Goal: Task Accomplishment & Management: Manage account settings

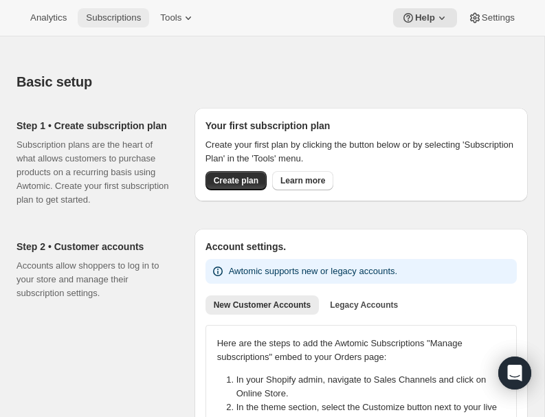
click at [123, 14] on span "Subscriptions" at bounding box center [113, 17] width 55 height 11
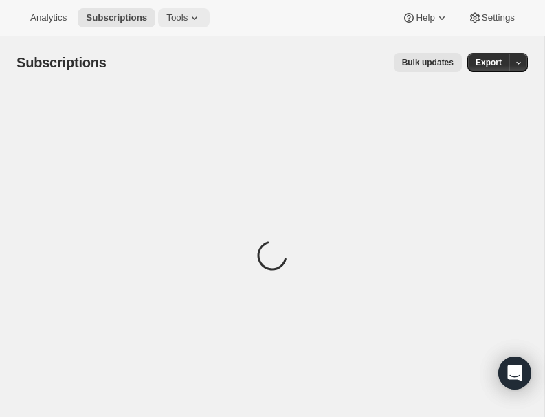
click at [186, 17] on span "Tools" at bounding box center [176, 17] width 21 height 11
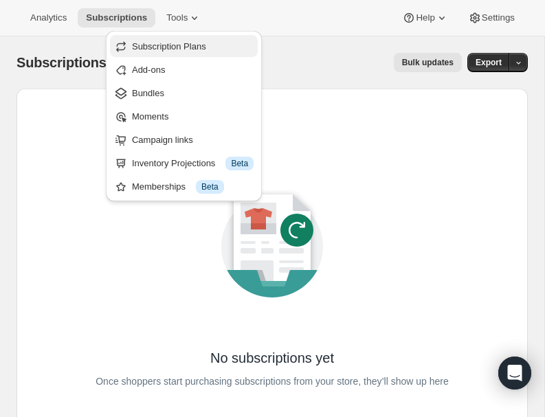
click at [186, 48] on span "Subscription Plans" at bounding box center [169, 46] width 74 height 10
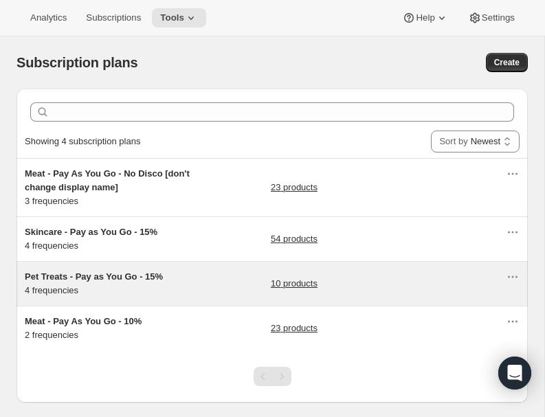
scroll to position [36, 0]
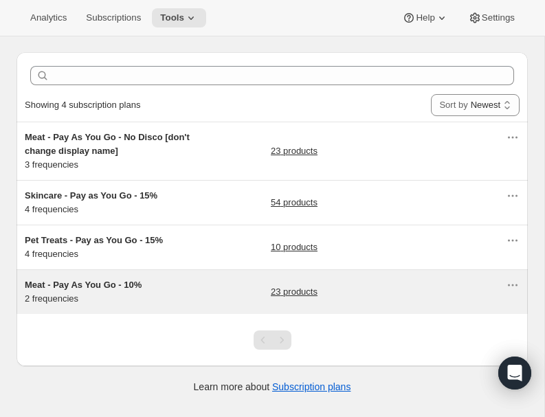
click at [43, 288] on span "Meat - Pay As You Go - 10%" at bounding box center [83, 285] width 117 height 10
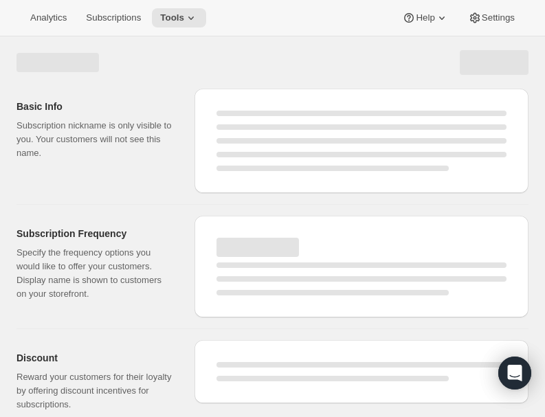
select select "WEEK"
select select "MONTH"
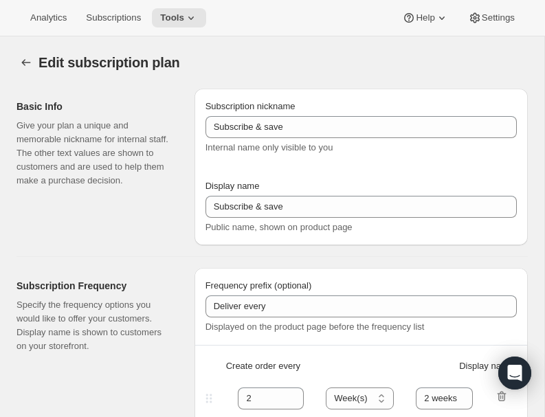
type input "Meat - Pay As You Go - 10%"
type input "Subscribe & Save - Premium Ostrich"
type input "1"
type input "1 week"
type input "10"
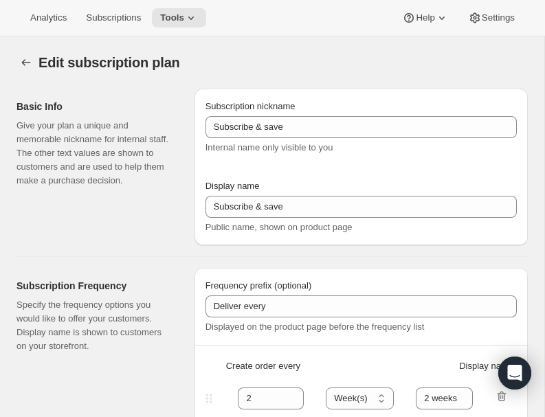
checkbox input "true"
click at [22, 63] on icon "Subscription plans" at bounding box center [26, 62] width 9 height 7
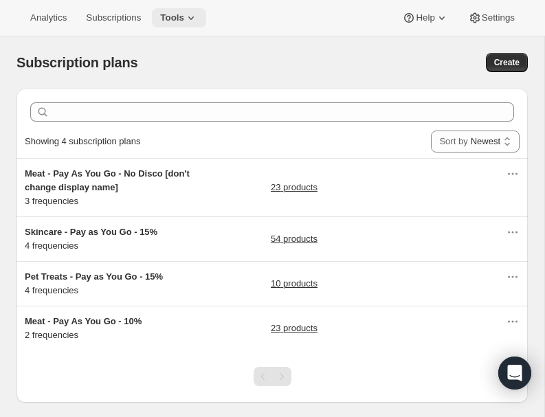
click at [183, 22] on span "Tools" at bounding box center [172, 17] width 24 height 11
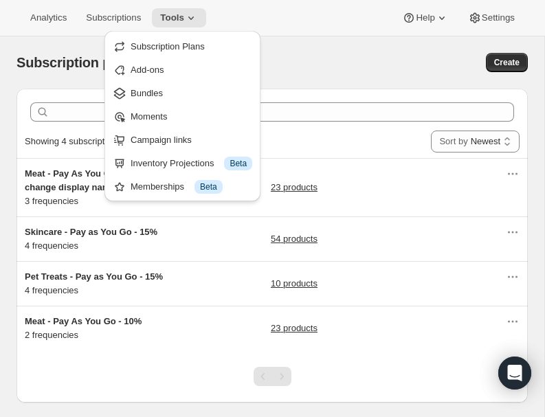
click at [311, 67] on div "Subscription plans Create" at bounding box center [271, 62] width 511 height 19
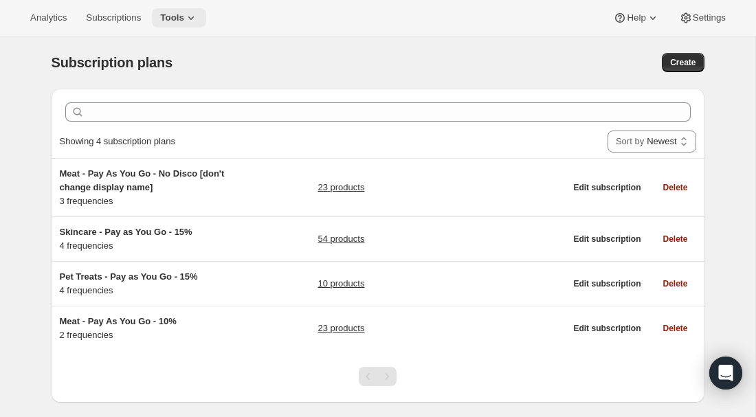
click at [184, 18] on span "Tools" at bounding box center [172, 17] width 24 height 11
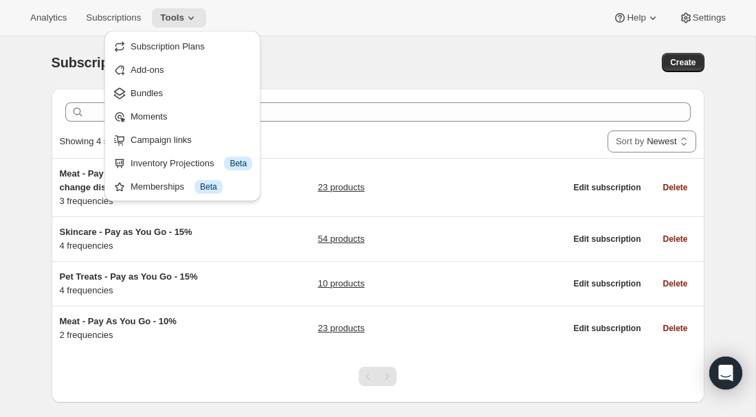
click at [511, 60] on div "Create" at bounding box center [563, 62] width 281 height 19
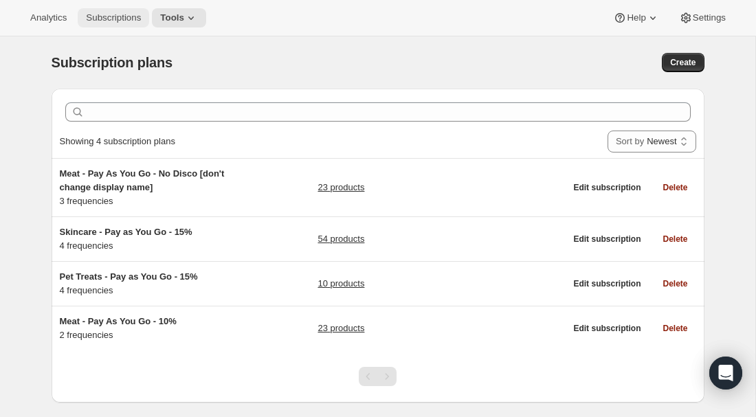
click at [141, 14] on span "Subscriptions" at bounding box center [113, 17] width 55 height 11
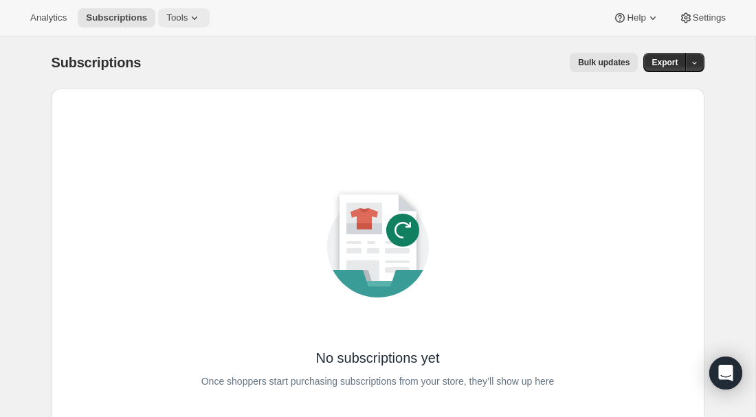
click at [191, 19] on icon at bounding box center [195, 18] width 14 height 14
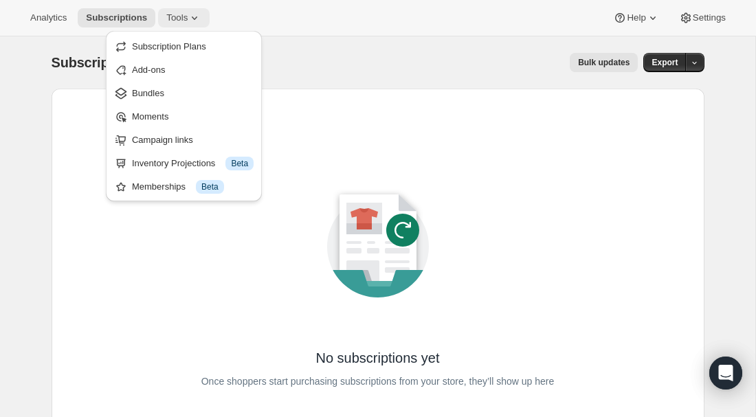
click at [191, 19] on icon at bounding box center [195, 18] width 14 height 14
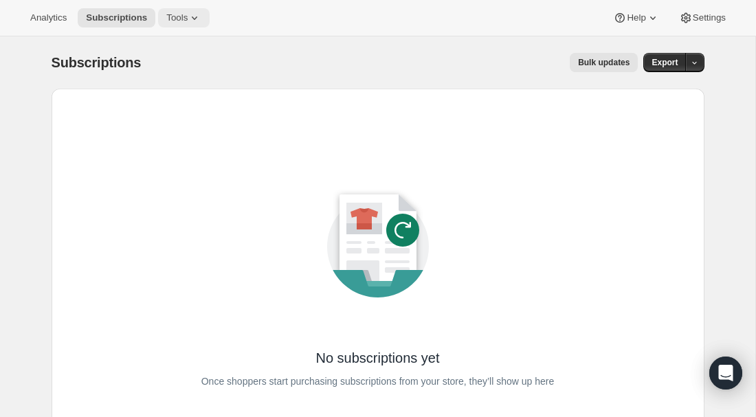
click at [191, 19] on icon at bounding box center [195, 18] width 14 height 14
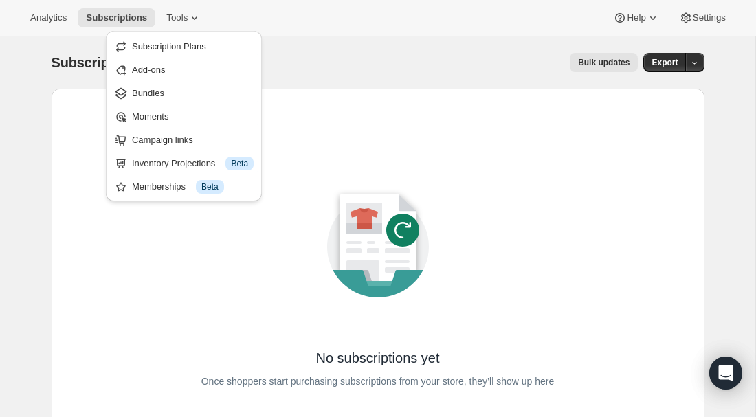
click at [359, 49] on div "Subscriptions. This page is ready Subscriptions Bulk updates More actions Bulk …" at bounding box center [378, 62] width 653 height 52
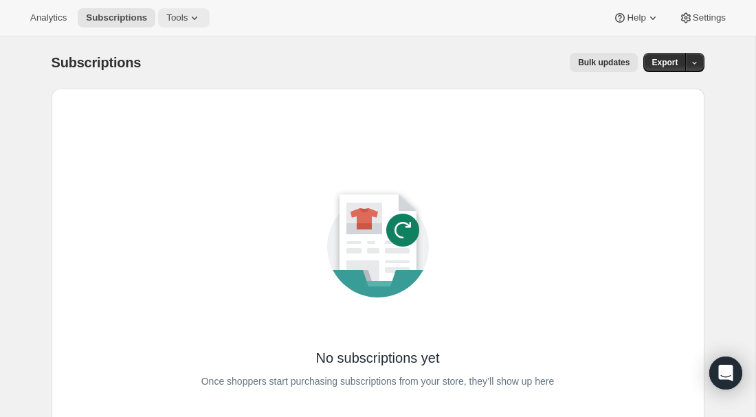
click at [192, 16] on icon at bounding box center [195, 18] width 14 height 14
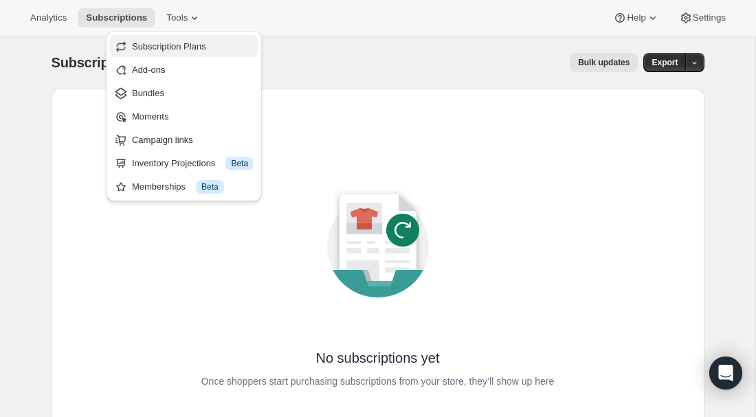
click at [189, 48] on span "Subscription Plans" at bounding box center [169, 46] width 74 height 10
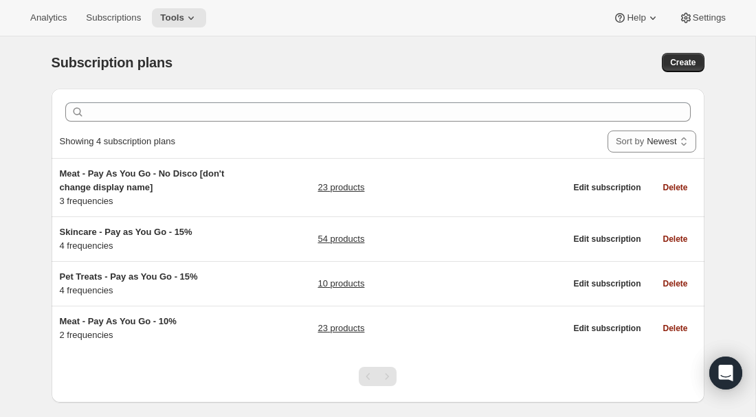
click at [381, 8] on div "Analytics Subscriptions Tools Help Settings" at bounding box center [378, 18] width 756 height 36
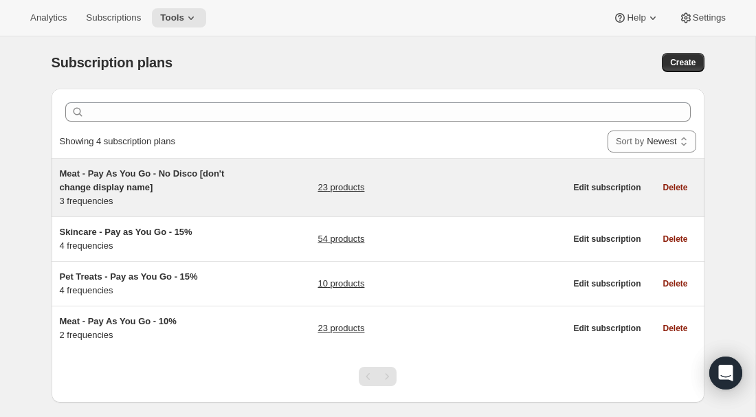
scroll to position [36, 0]
